Goal: Complete application form

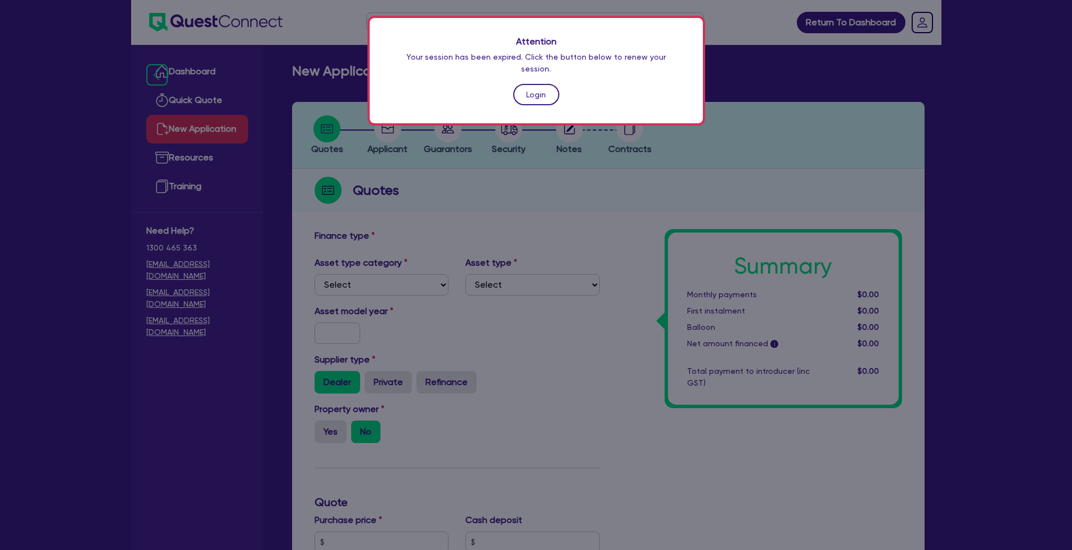
click at [535, 84] on link "Login" at bounding box center [536, 94] width 46 height 21
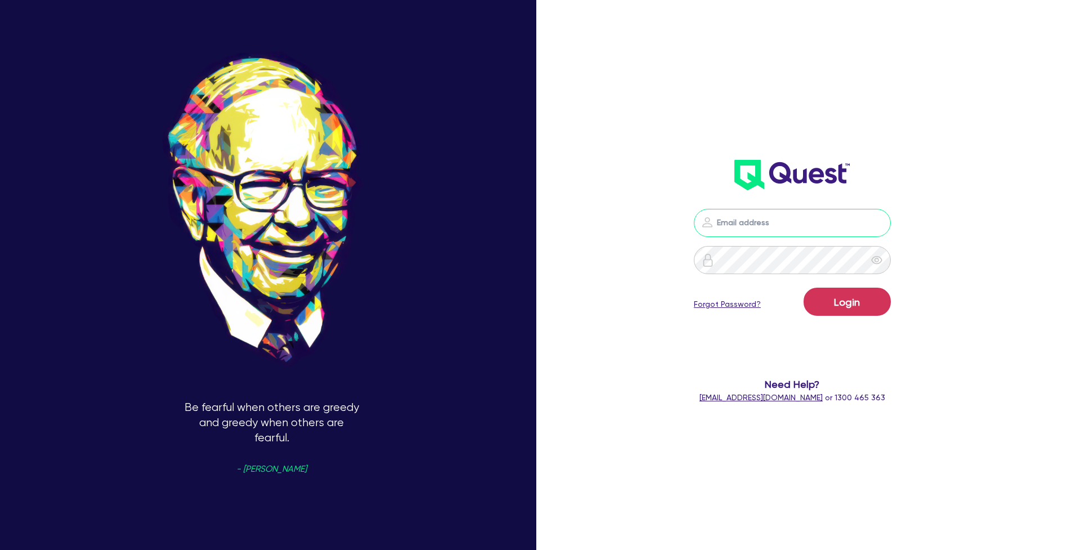
type input "[PERSON_NAME][EMAIL_ADDRESS][DOMAIN_NAME]"
click at [853, 302] on button "Login" at bounding box center [847, 302] width 87 height 28
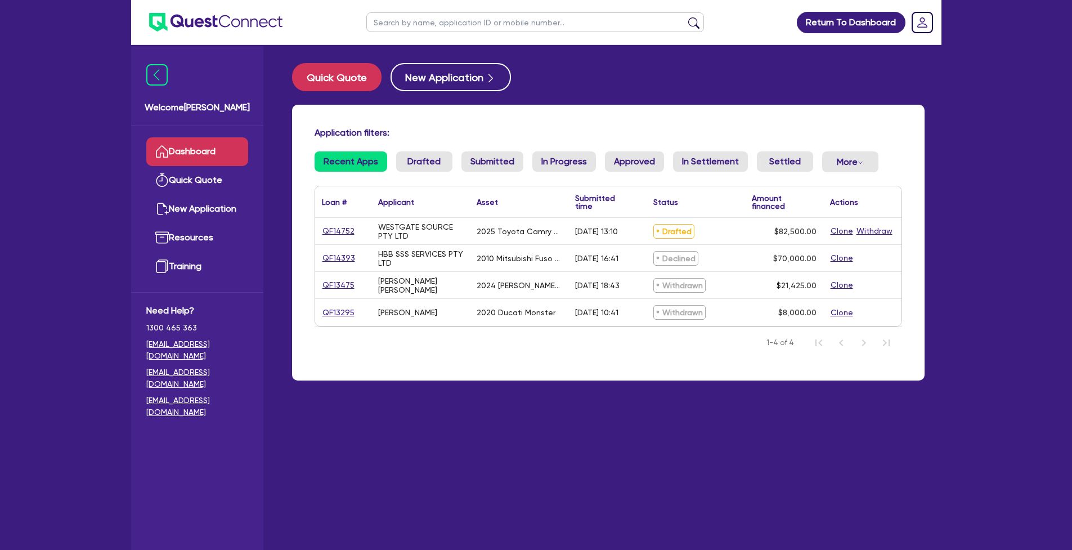
click at [339, 232] on link "QF14752" at bounding box center [338, 231] width 33 height 13
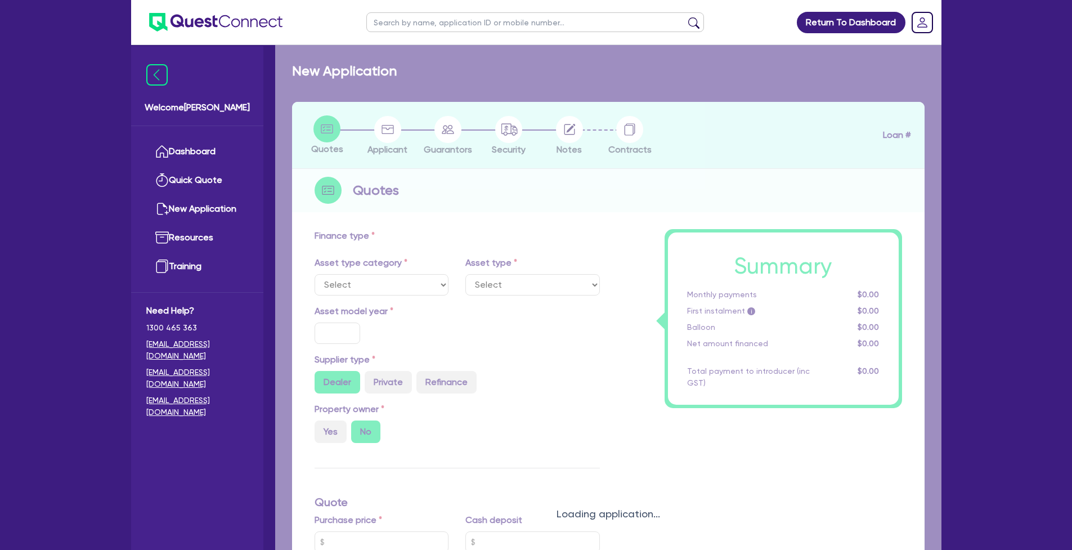
select select "CARS_AND_LIGHT_TRUCKS"
type input "2025"
radio input "true"
type input "82,500"
type input "30"
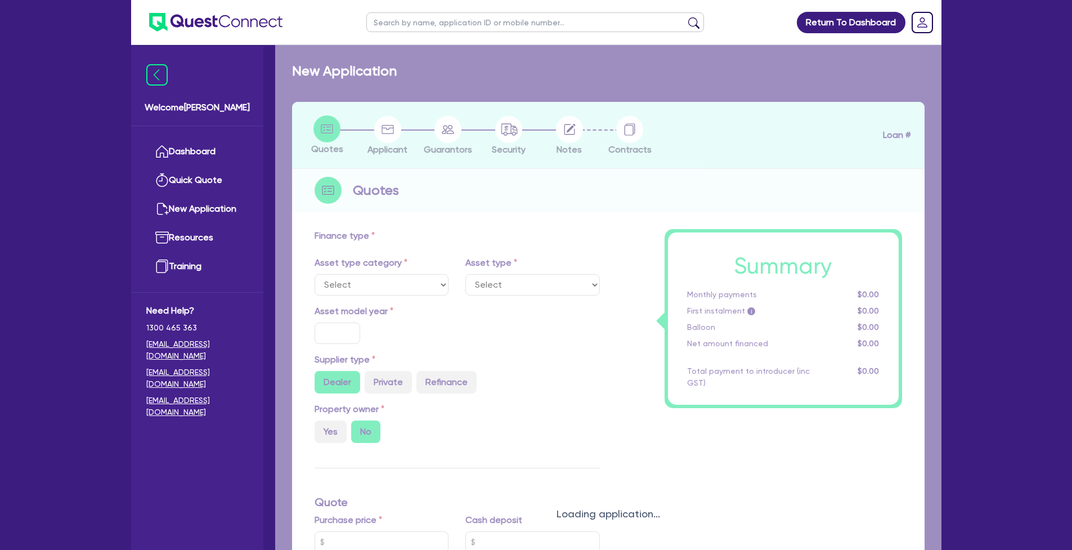
type input "24,750"
type input "6"
type input "4,950"
type input "17.95"
type input "1,100"
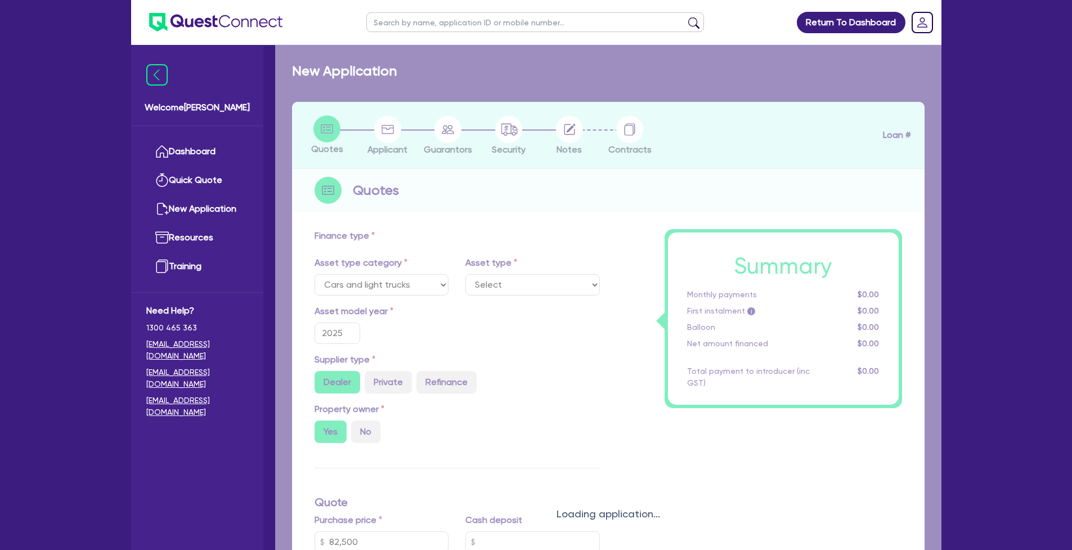
select select "PASSENGER_VEHICLES"
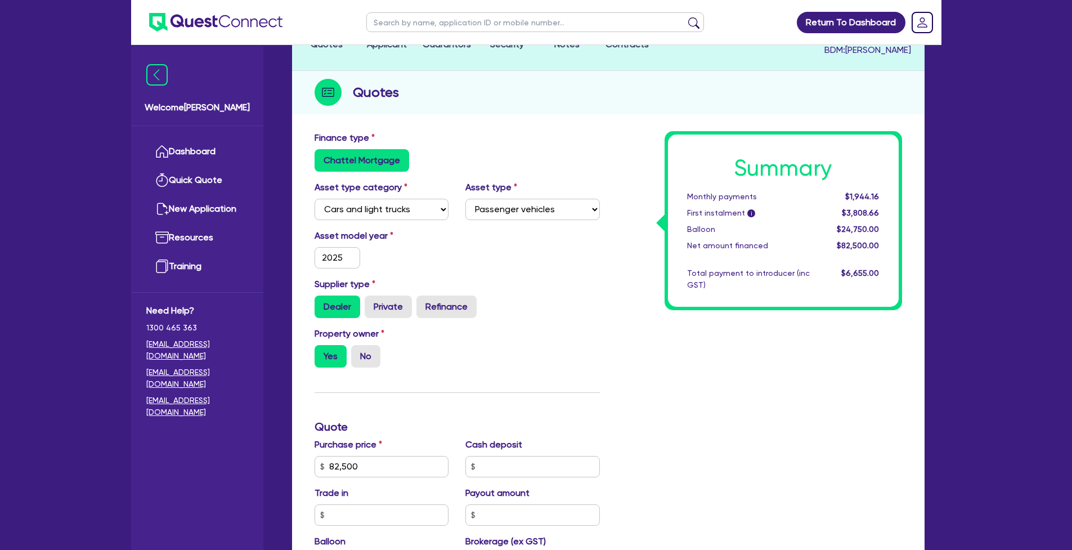
scroll to position [155, 0]
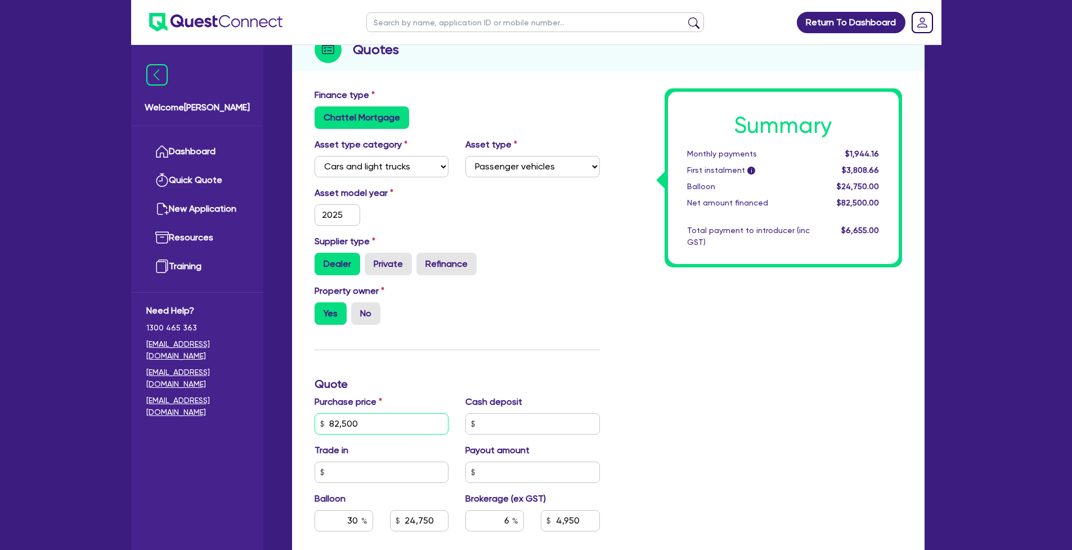
click at [385, 413] on input "82,500" at bounding box center [382, 423] width 135 height 21
type input "82,500"
type input "24,750"
type input "4,950"
type input "1,100"
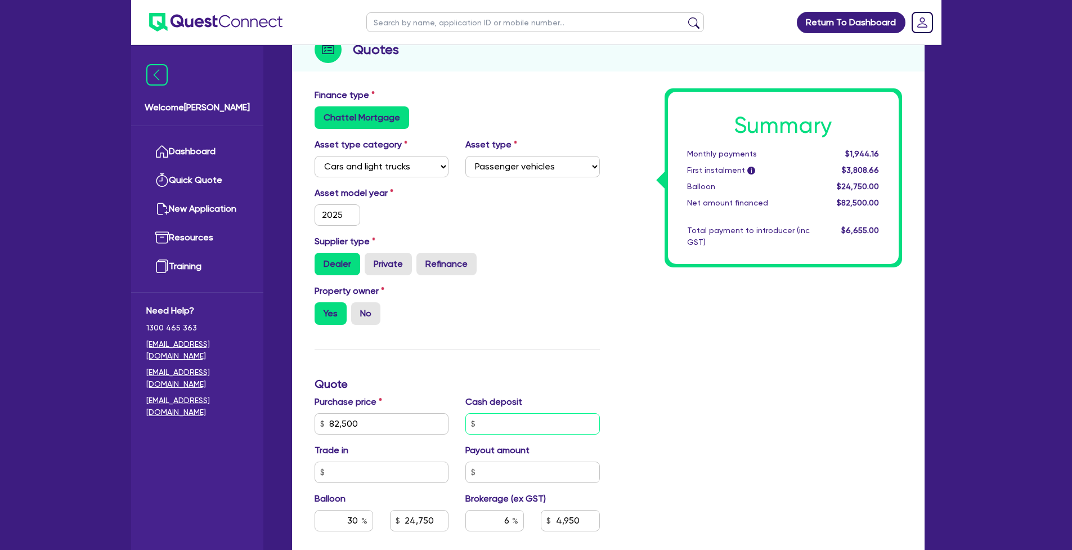
click at [500, 413] on input "text" at bounding box center [533, 423] width 135 height 21
type input "82,500"
type input "24,750"
type input "4,950"
type input "1,100"
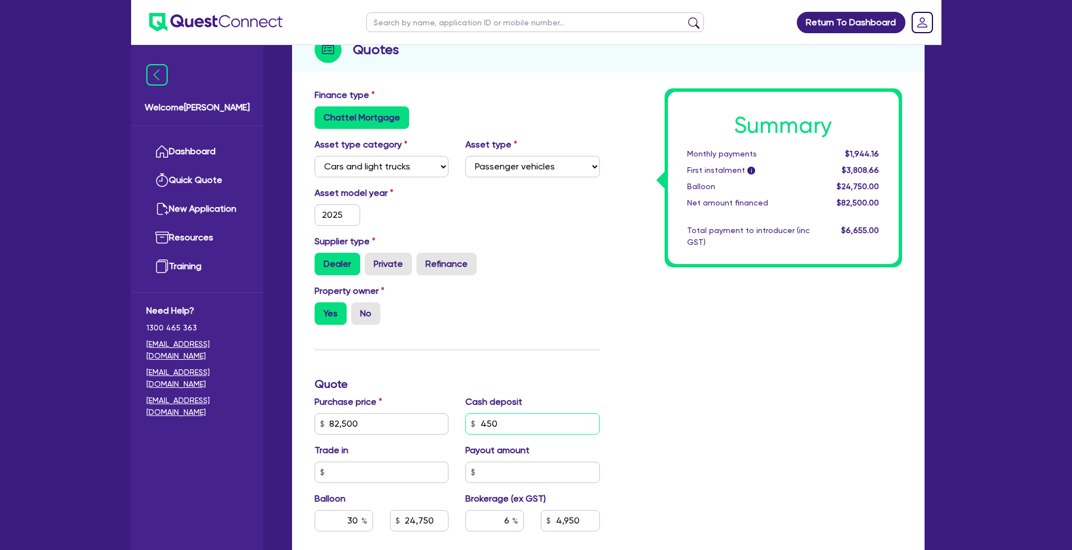
type input "4,500"
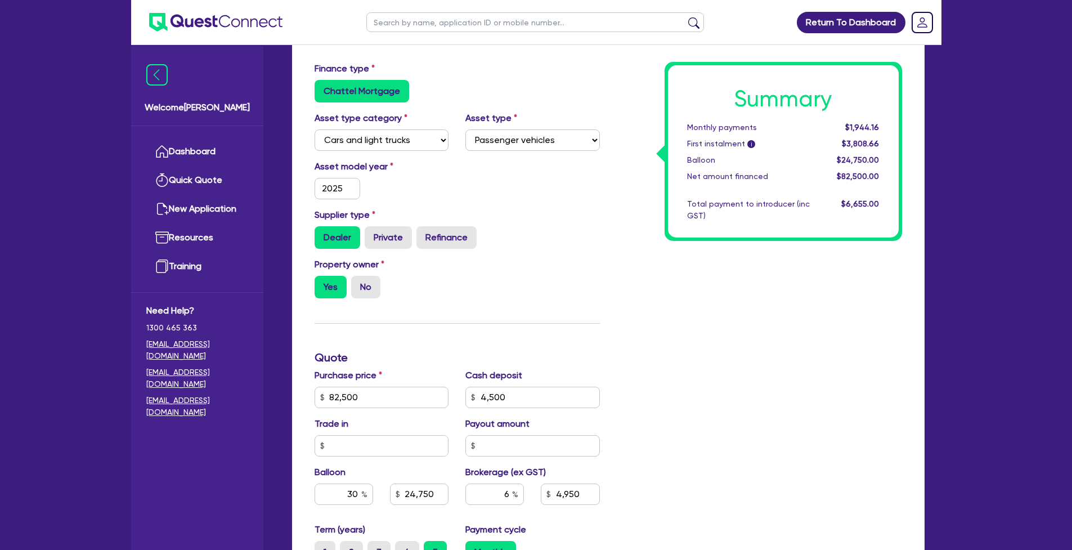
type input "82,500"
type input "24,750"
type input "4,950"
type input "1,100"
type input "82,500"
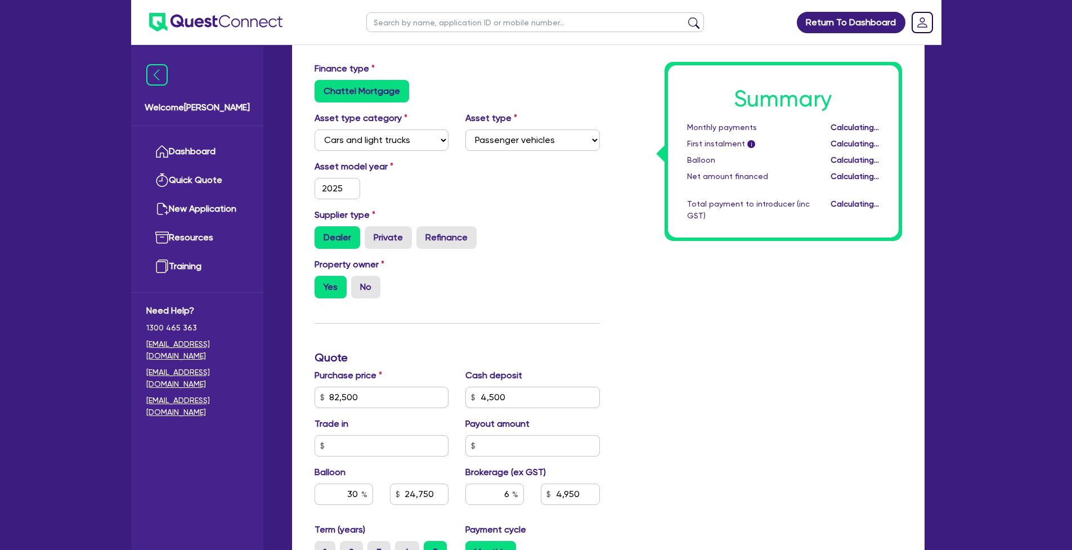
type input "24,750"
type input "4,680"
type input "1,100"
click at [737, 375] on div "Summary Monthly payments Calculating... First instalment i Calculating... Ballo…" at bounding box center [760, 391] width 302 height 658
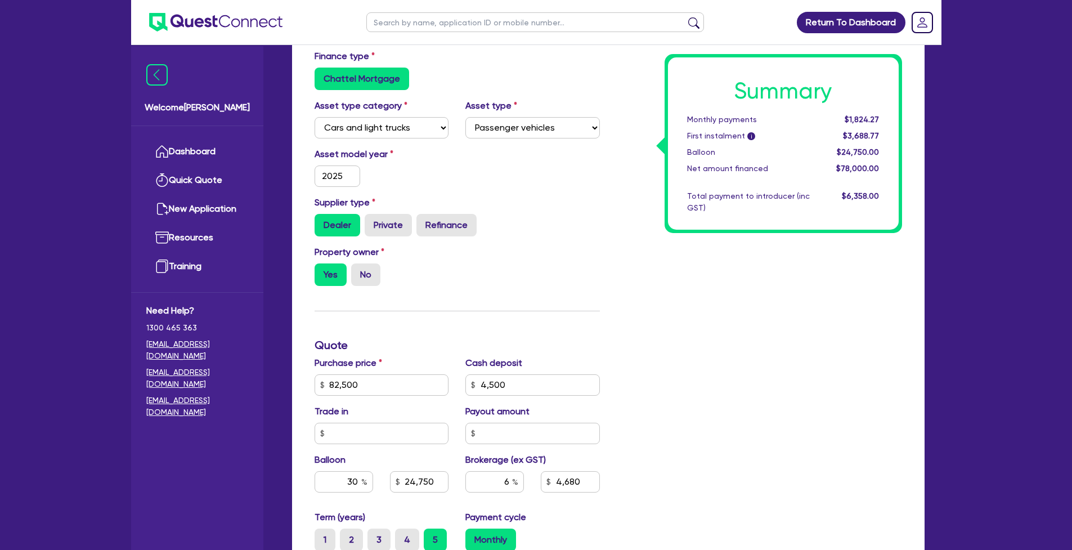
scroll to position [211, 0]
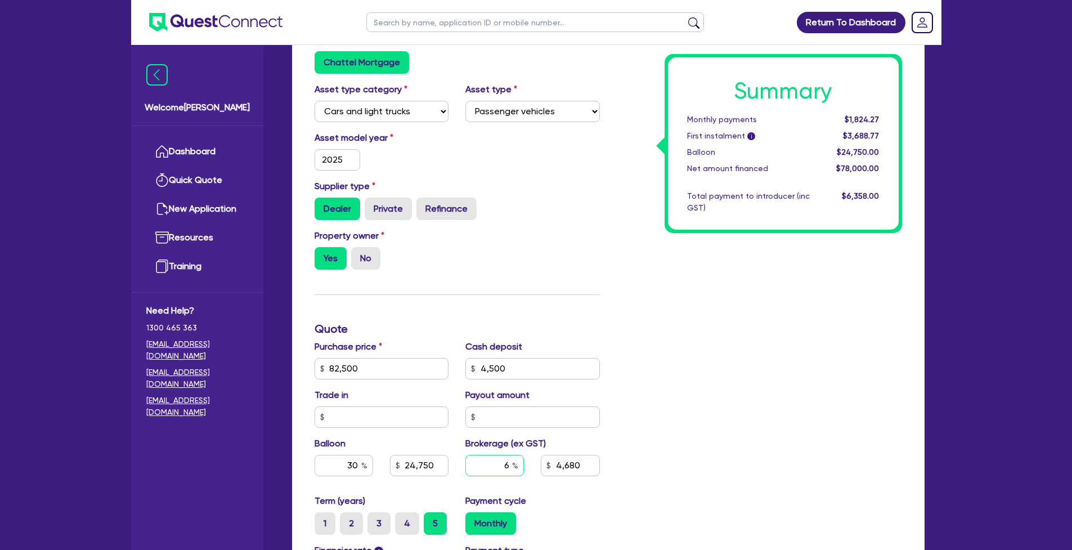
click at [513, 458] on input "6" at bounding box center [495, 465] width 59 height 21
type input "4"
type input "82,500"
type input "24,750"
type input "4,680"
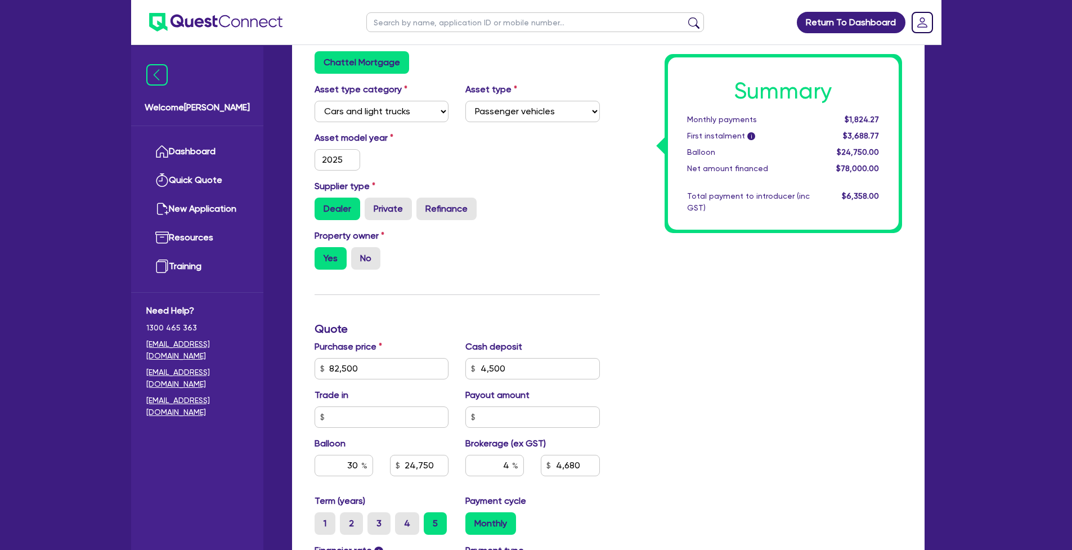
type input "1,100"
click at [824, 377] on div "Summary Monthly payments $1,824.27 First instalment i $3,688.77 Balloon $24,750…" at bounding box center [760, 362] width 302 height 658
type input "82,500"
type input "24,750"
type input "3,120"
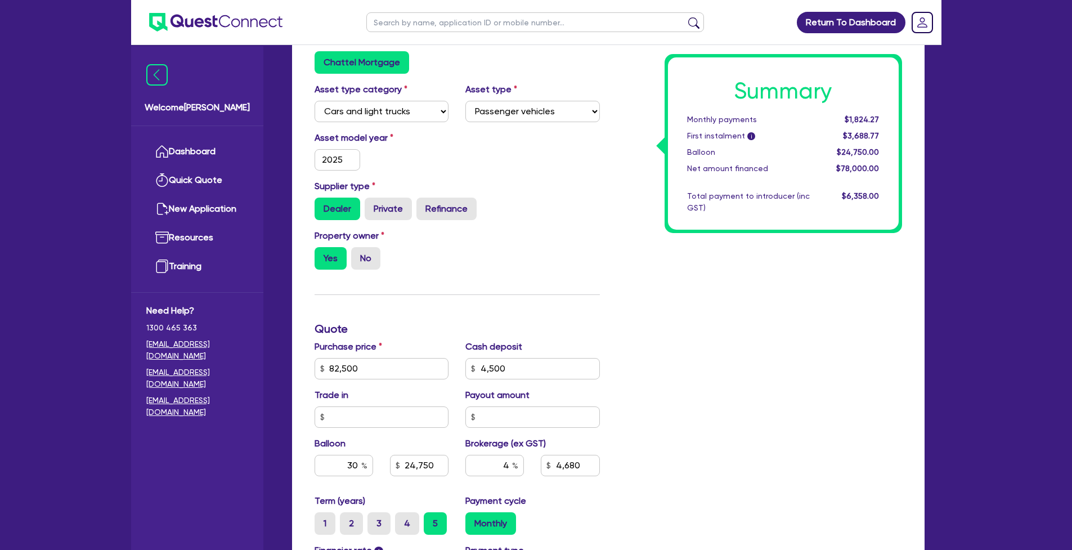
type input "1,100"
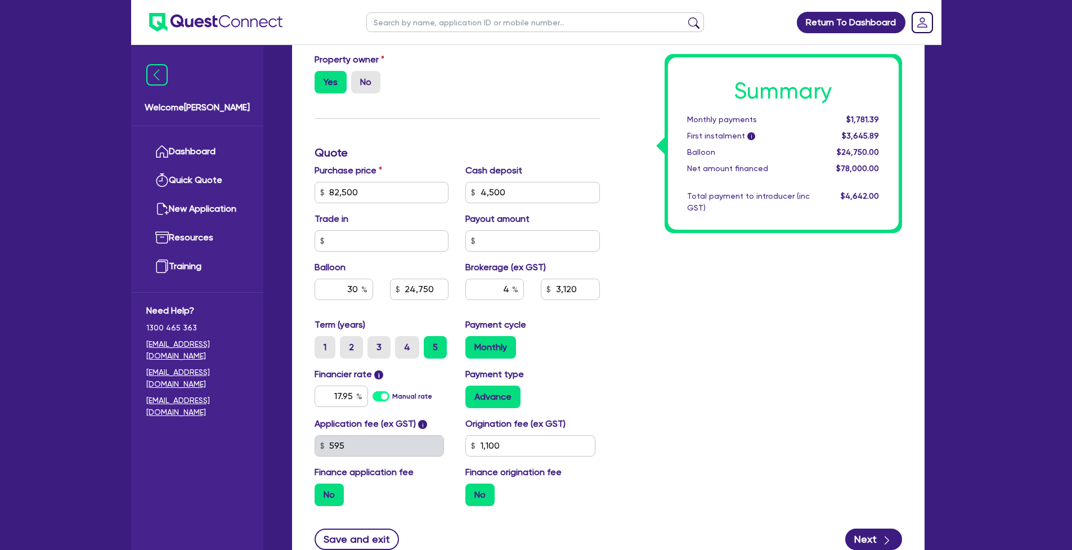
scroll to position [418, 0]
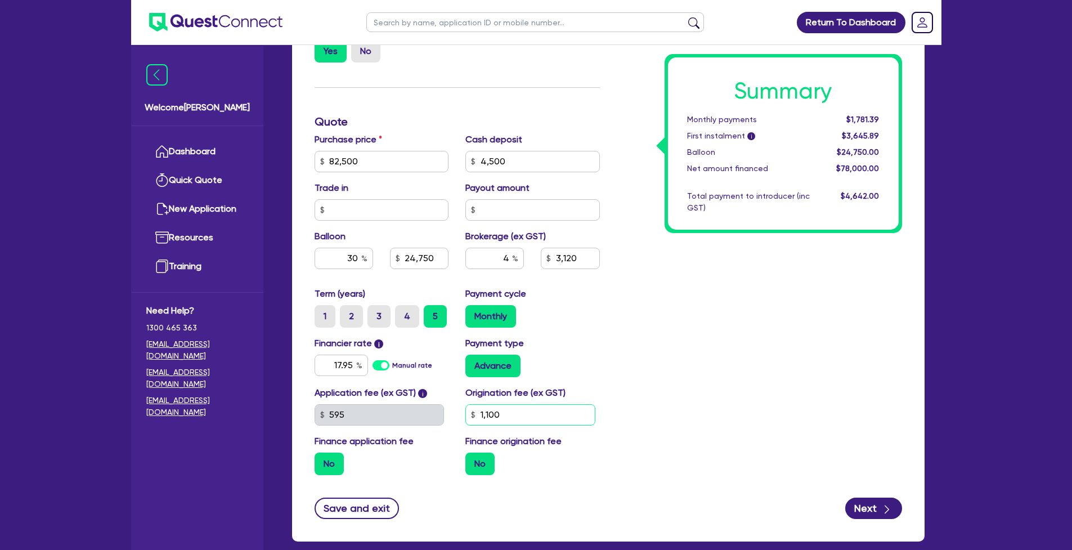
click at [504, 404] on input "1,100" at bounding box center [531, 414] width 130 height 21
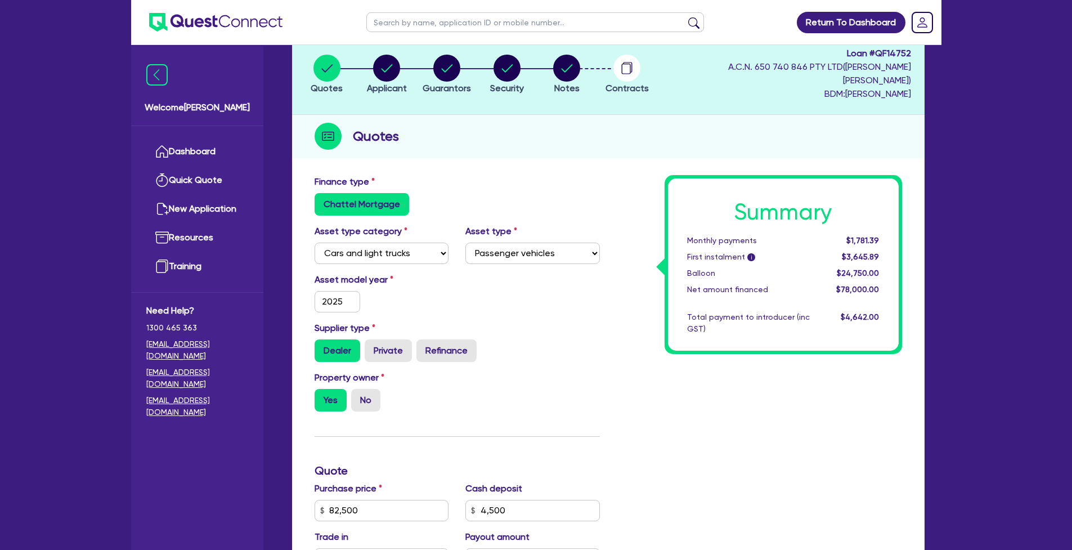
scroll to position [69, 0]
type input "82,500"
type input "24,750"
type input "3,120"
type input "1,100"
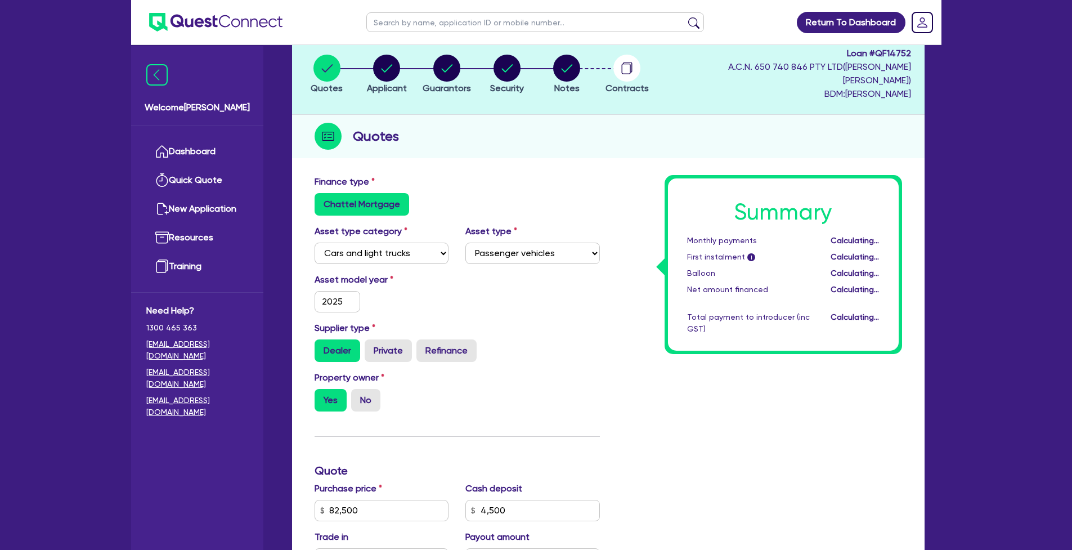
type input "82,500"
type input "24,750"
type input "3,120"
type input "1,100"
click at [747, 251] on div "First instalment i" at bounding box center [749, 257] width 140 height 12
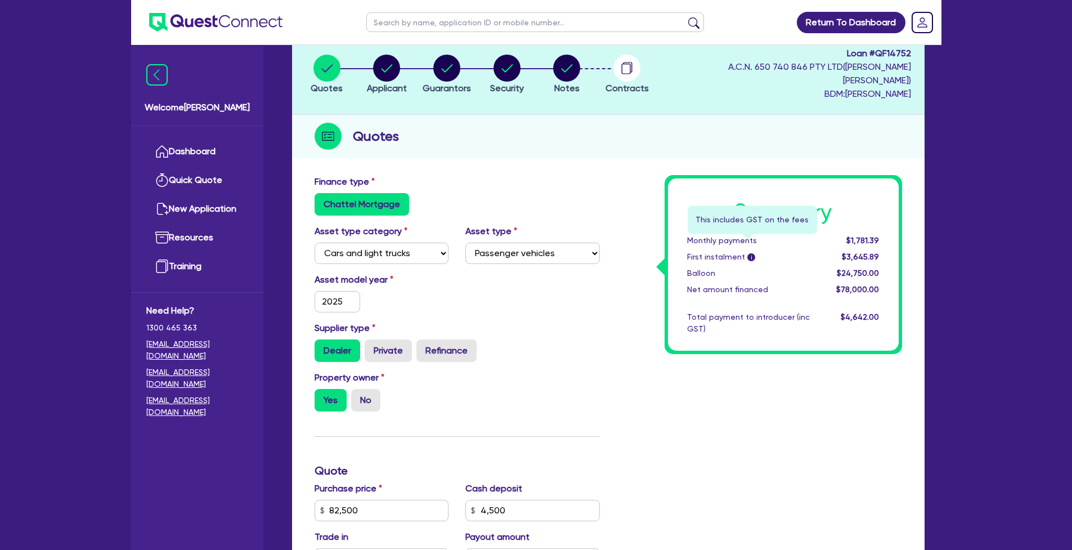
click at [748, 253] on span "i" at bounding box center [752, 257] width 8 height 8
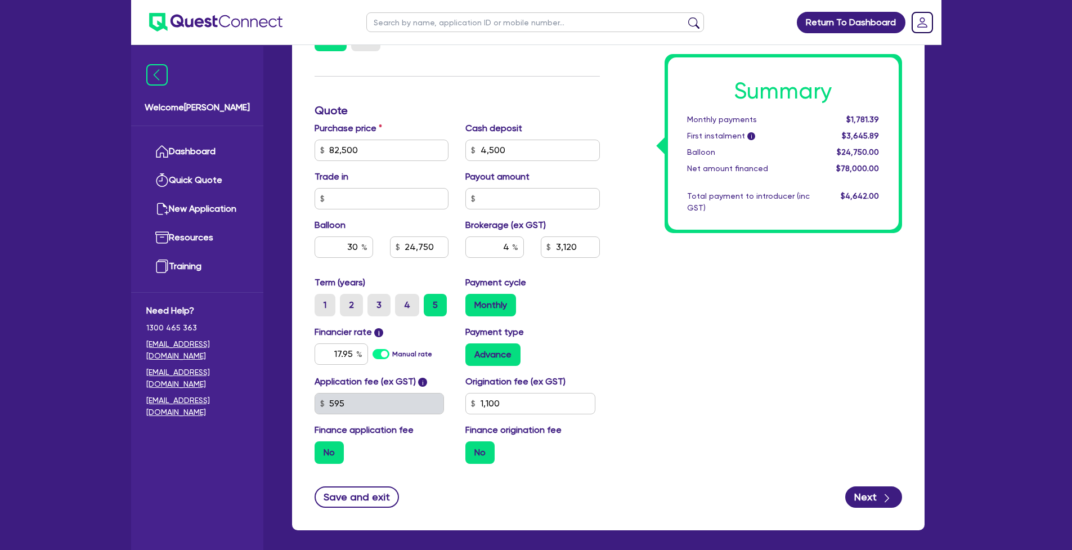
scroll to position [429, 0]
